Goal: Information Seeking & Learning: Learn about a topic

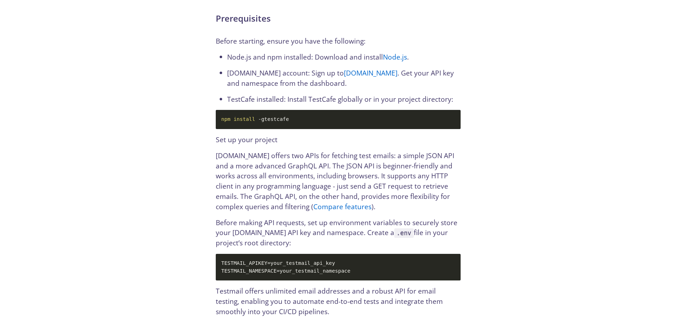
scroll to position [780, 0]
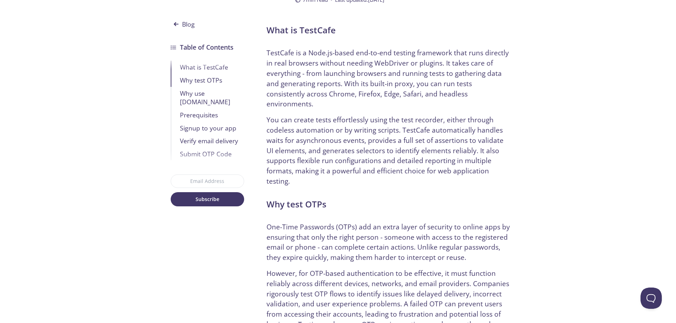
scroll to position [213, 0]
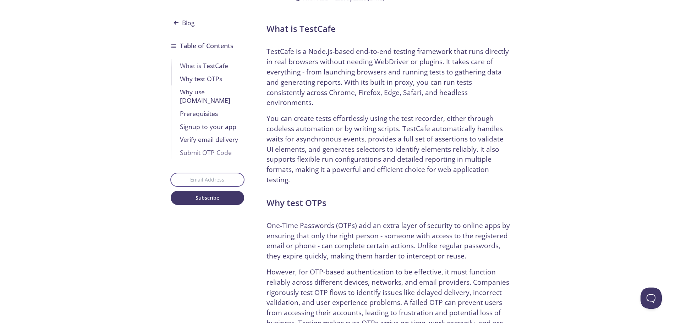
click at [208, 173] on input "email" at bounding box center [207, 179] width 73 height 13
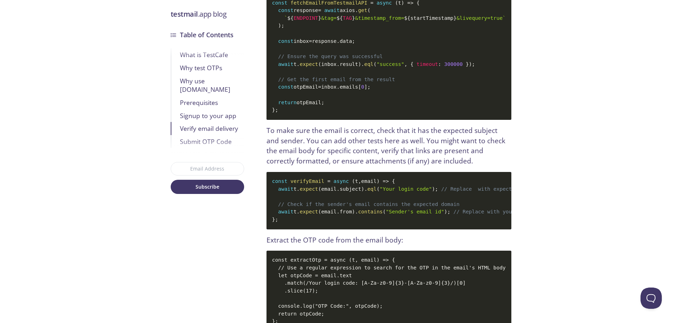
scroll to position [2270, 0]
